Goal: Check status: Check status

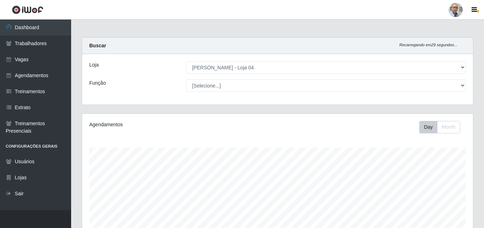
select select "251"
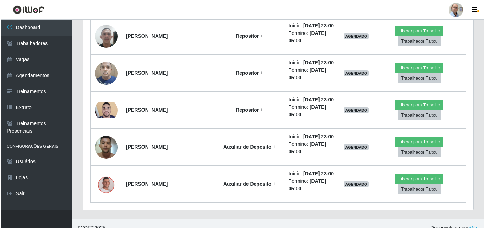
scroll to position [1583, 0]
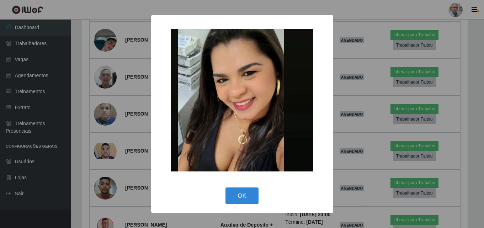
scroll to position [147, 387]
click at [108, 81] on div "× OK Cancel" at bounding box center [242, 114] width 485 height 228
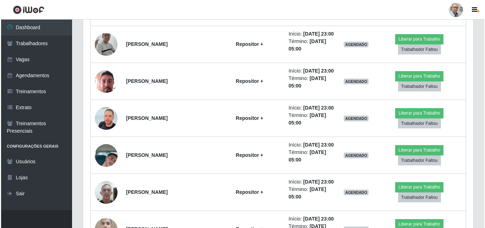
scroll to position [1441, 0]
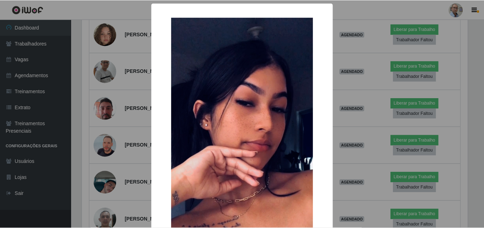
scroll to position [147, 387]
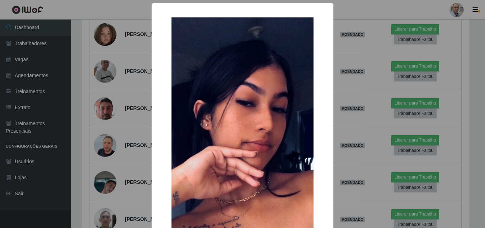
click at [104, 132] on div "× OK Cancel" at bounding box center [242, 114] width 485 height 228
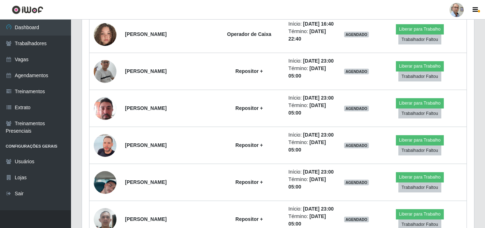
scroll to position [147, 390]
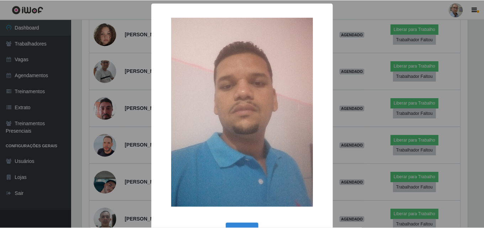
scroll to position [147, 387]
click at [110, 99] on div "× OK Cancel" at bounding box center [242, 114] width 485 height 228
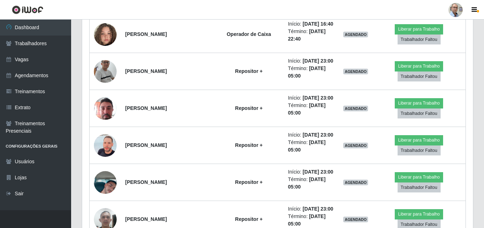
scroll to position [147, 390]
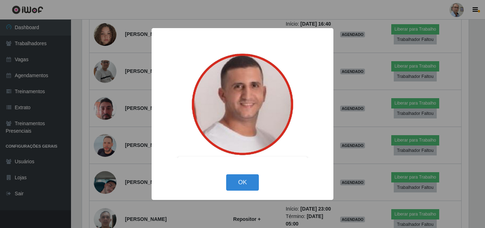
click at [108, 50] on div "× OK Cancel" at bounding box center [242, 114] width 485 height 228
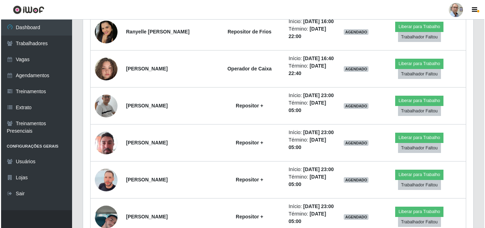
scroll to position [1370, 0]
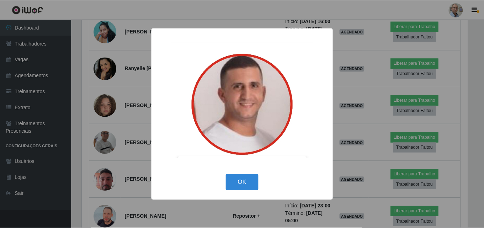
scroll to position [147, 387]
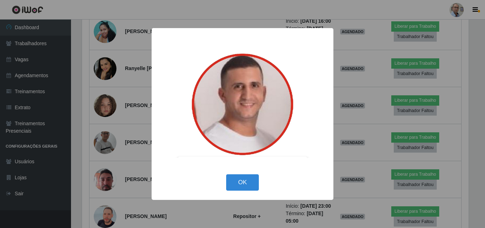
click at [105, 121] on div "× OK Cancel" at bounding box center [242, 114] width 485 height 228
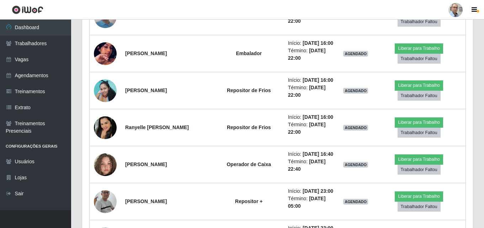
scroll to position [1264, 0]
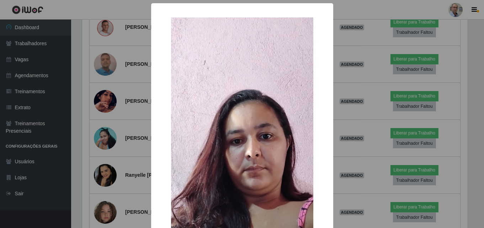
scroll to position [147, 387]
click at [109, 90] on div "× OK Cancel" at bounding box center [242, 114] width 485 height 228
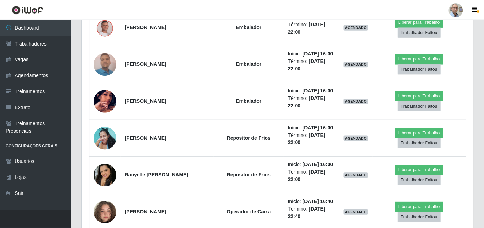
scroll to position [147, 390]
